Goal: Task Accomplishment & Management: Use online tool/utility

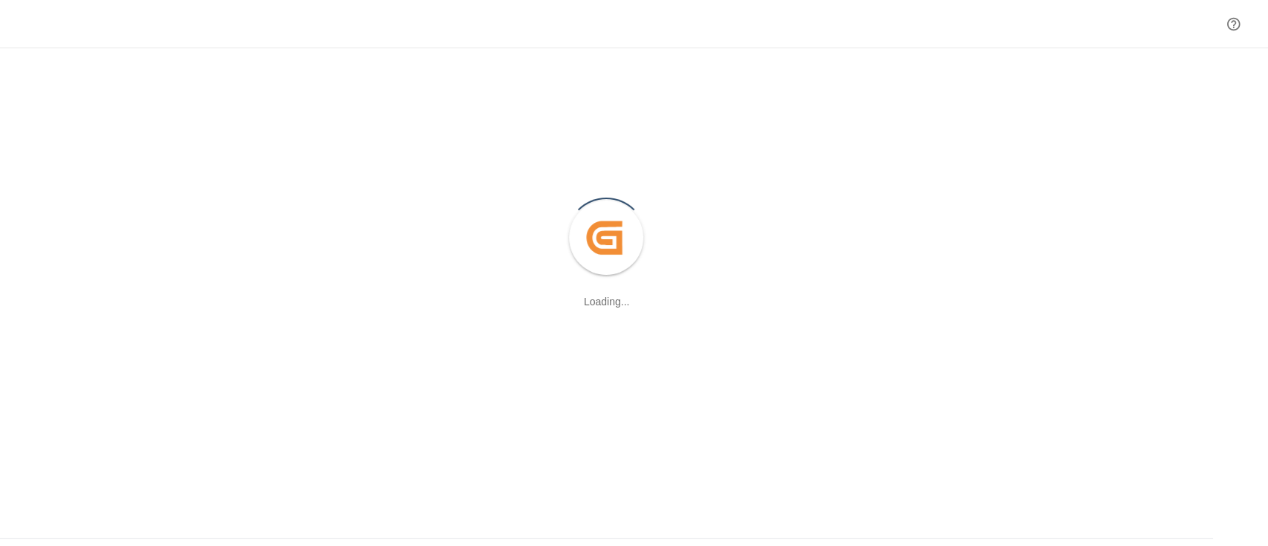
click at [916, 21] on div at bounding box center [634, 24] width 1268 height 48
click at [1237, 27] on icon "Help Center" at bounding box center [1233, 24] width 16 height 16
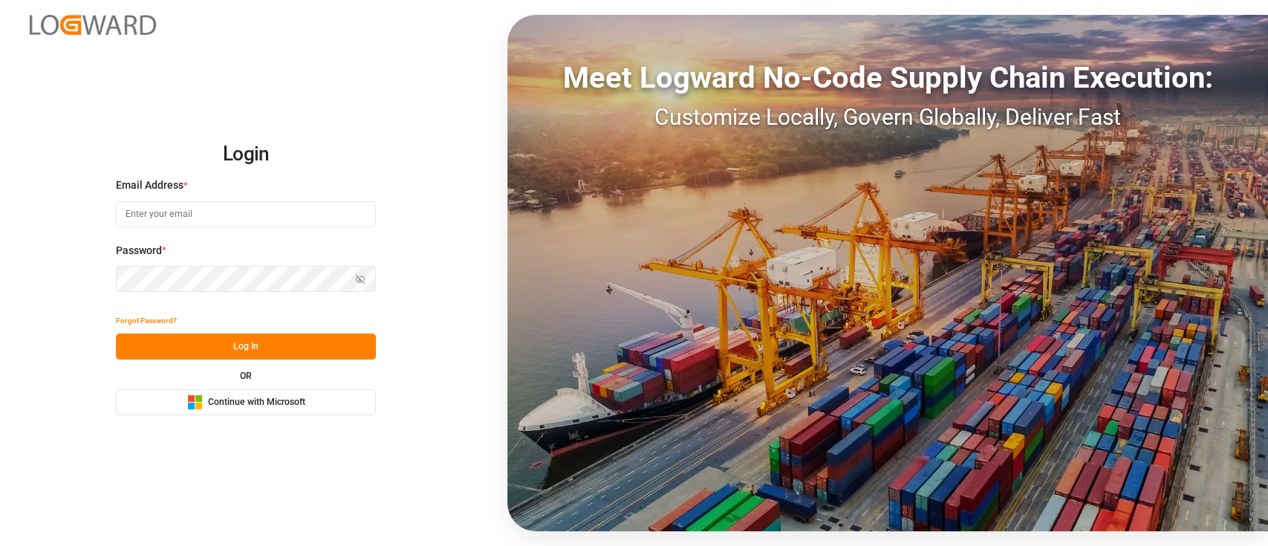
click at [283, 392] on button "Microsoft Logo Continue with Microsoft" at bounding box center [246, 402] width 260 height 26
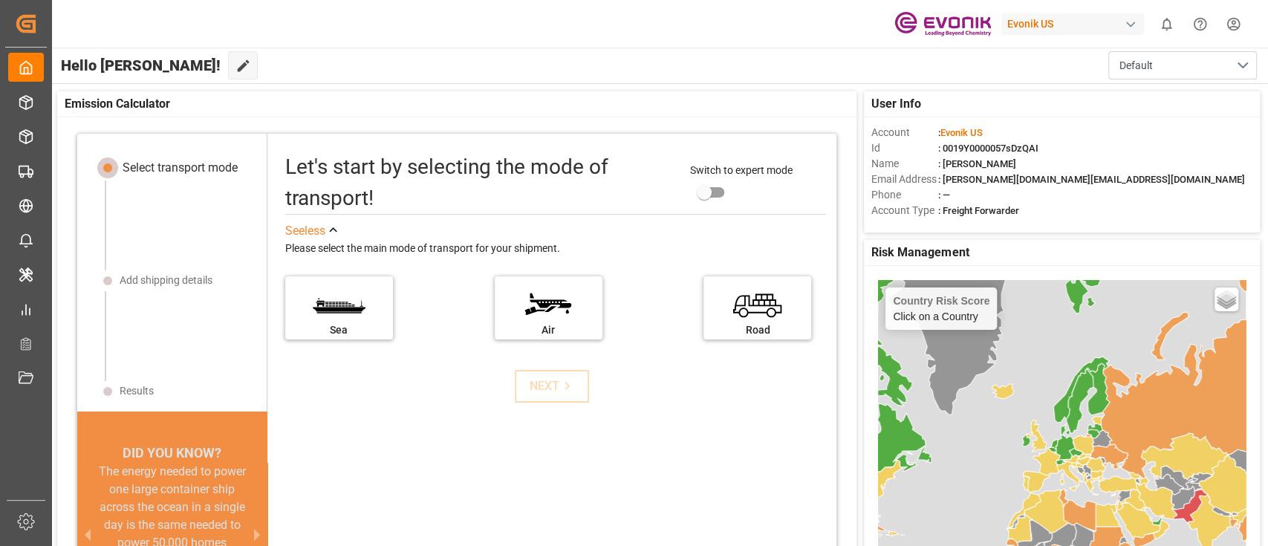
click at [1103, 20] on div "Evonik US" at bounding box center [1072, 24] width 143 height 22
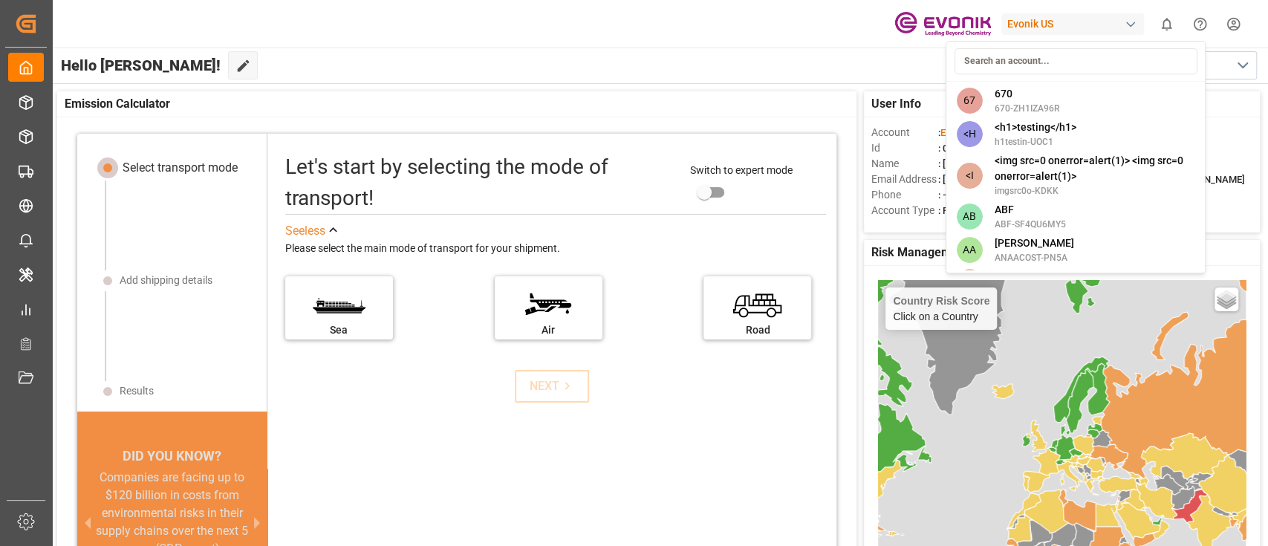
click at [750, 47] on html "Created by potrace 1.15, written by Peter Selinger 2001-2017 Created by potrace…" at bounding box center [634, 273] width 1268 height 546
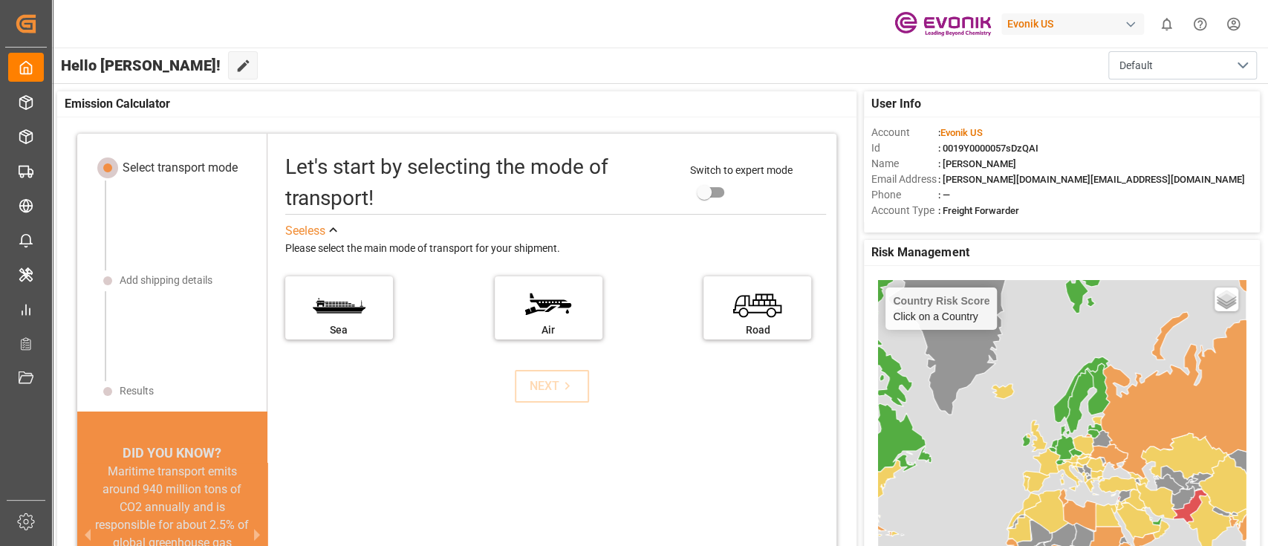
click at [833, 203] on div "Select transport mode Add shipping details Results DID YOU KNOW? A 10% reductio…" at bounding box center [456, 366] width 799 height 464
click at [841, 205] on div "Select transport mode Add shipping details Results DID YOU KNOW? A 10% reductio…" at bounding box center [456, 366] width 799 height 464
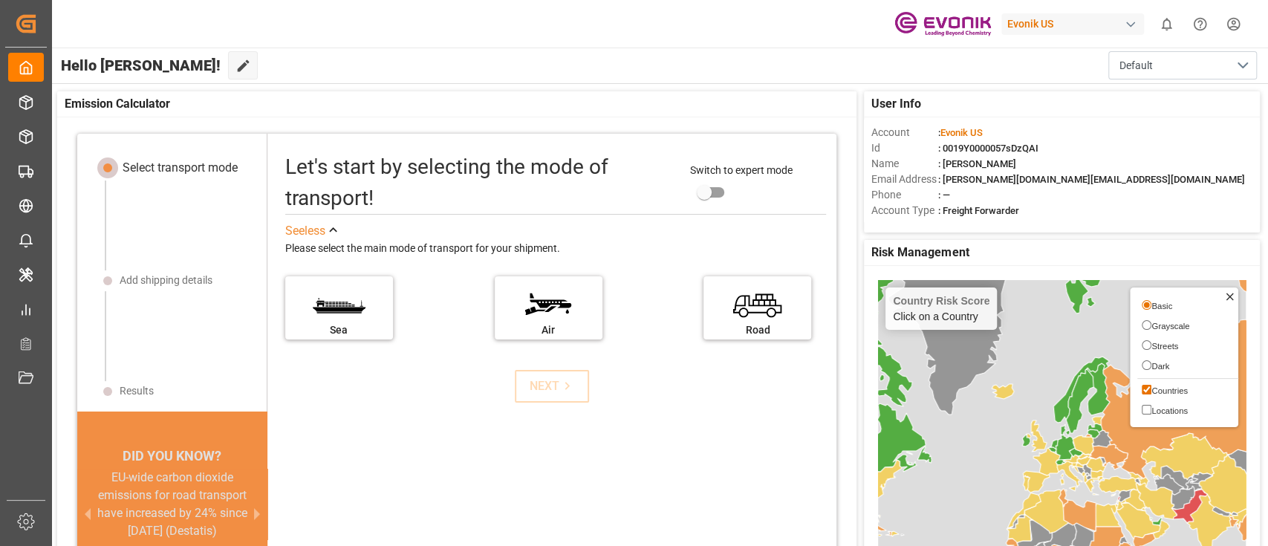
click at [1157, 365] on span "Dark" at bounding box center [1160, 366] width 18 height 9
click at [1151, 365] on input "Dark" at bounding box center [1146, 365] width 10 height 10
radio input "true"
click at [1161, 306] on span "Basic" at bounding box center [1161, 306] width 21 height 9
click at [1151, 306] on input "Basic" at bounding box center [1146, 305] width 10 height 10
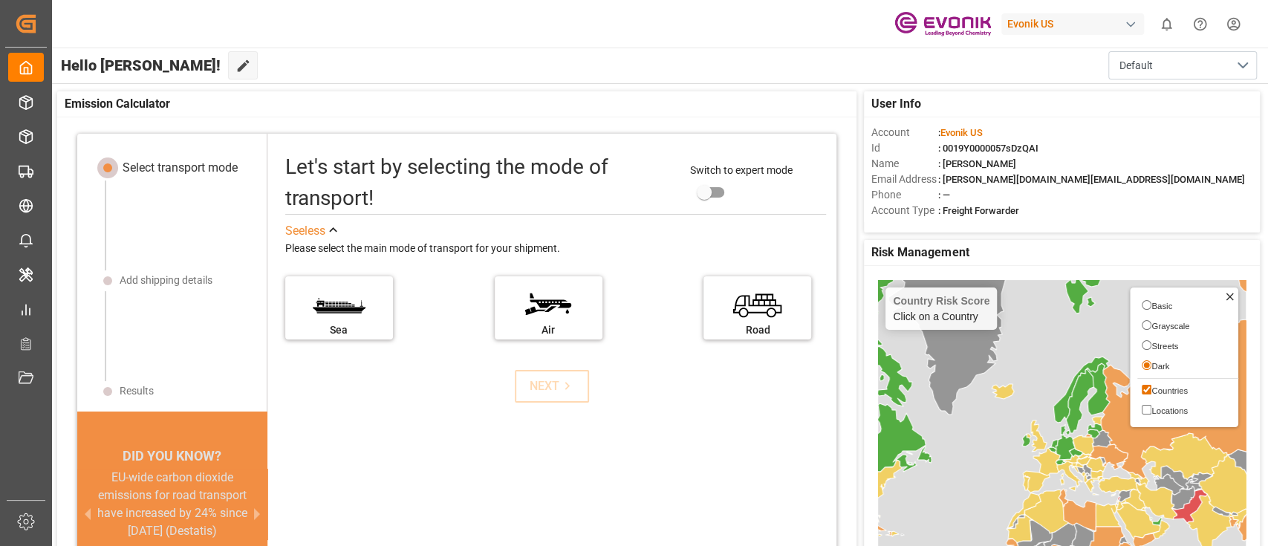
radio input "true"
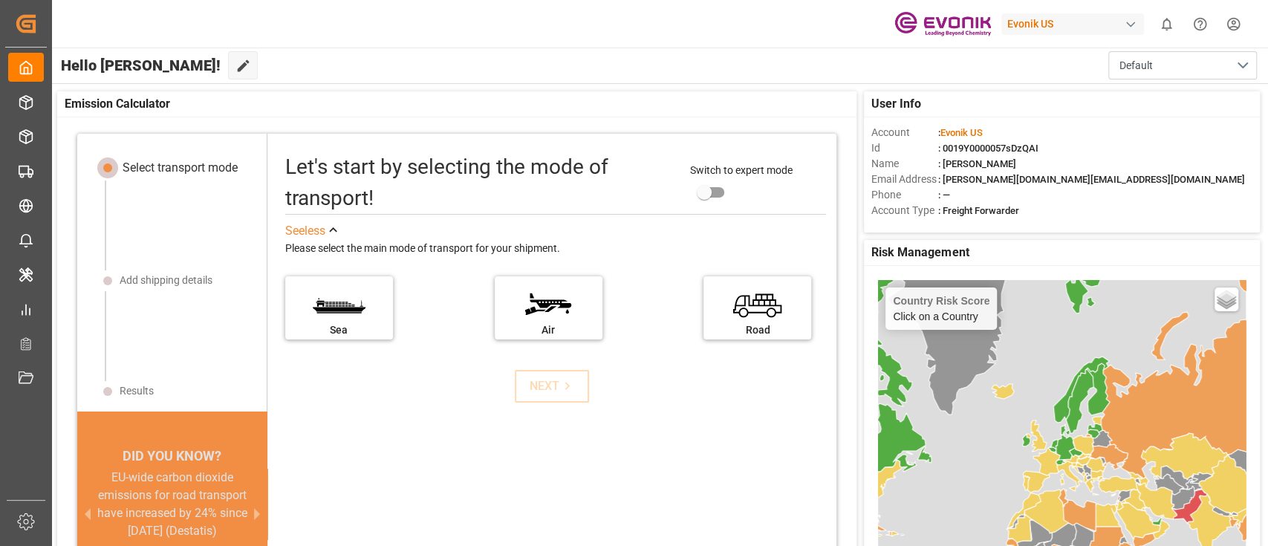
click at [844, 264] on div "Select transport mode Add shipping details Results DID YOU KNOW? A 10% reductio…" at bounding box center [456, 366] width 799 height 464
